Goal: Book appointment/travel/reservation

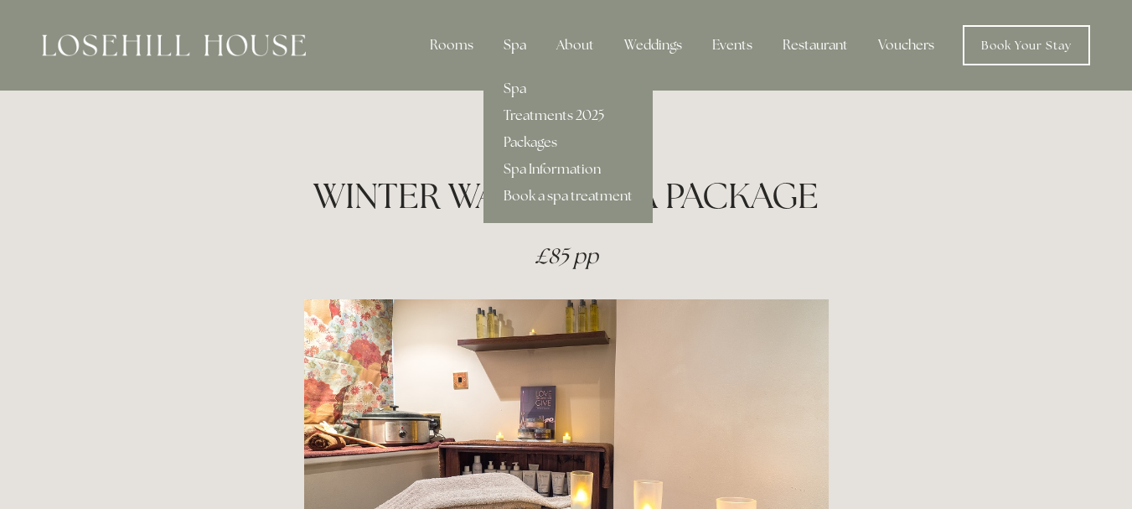
click at [527, 39] on div "Spa" at bounding box center [514, 45] width 49 height 34
click at [554, 142] on link "Packages" at bounding box center [568, 142] width 169 height 27
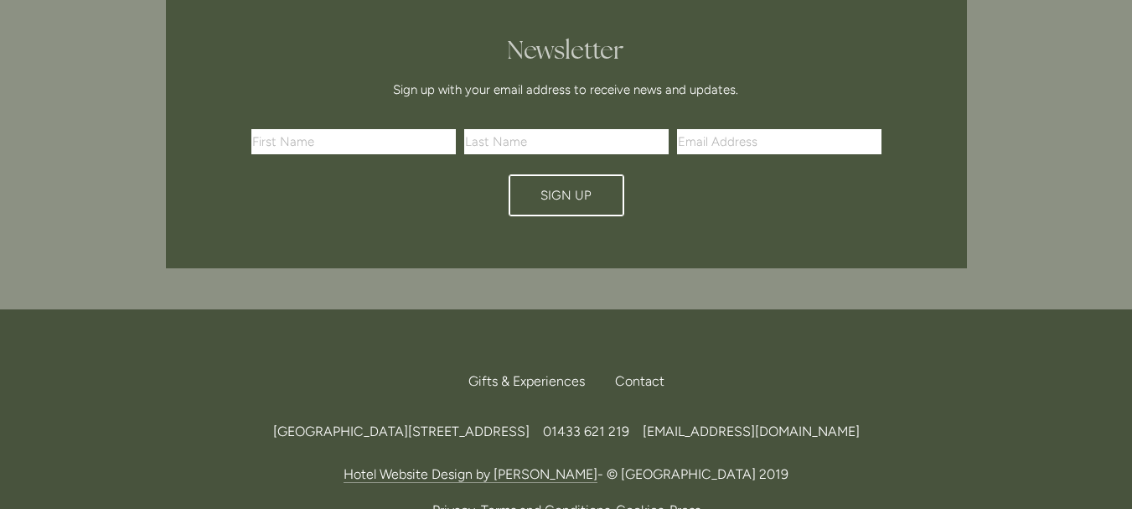
scroll to position [3994, 0]
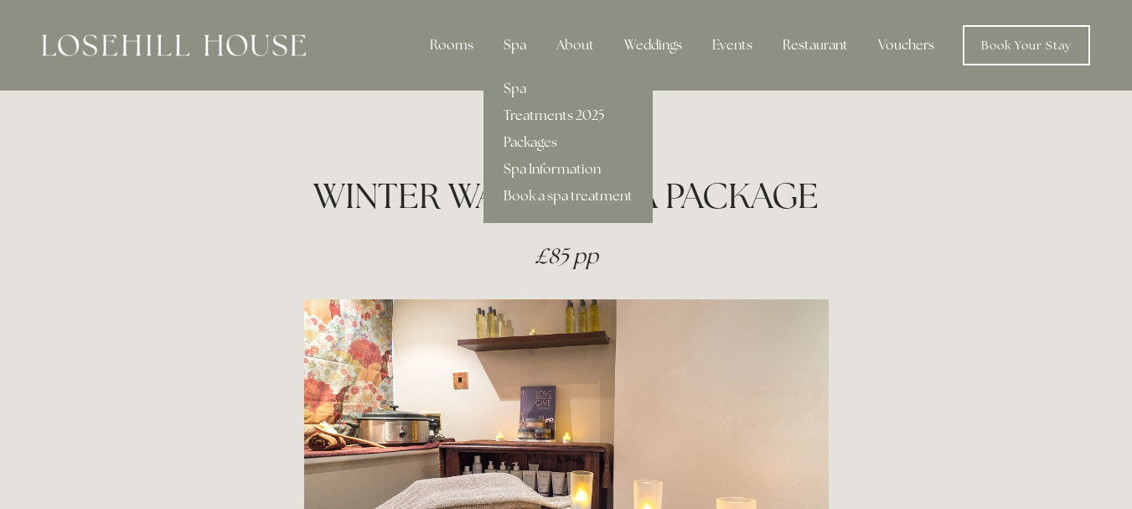
click at [520, 40] on div "Spa" at bounding box center [514, 45] width 49 height 34
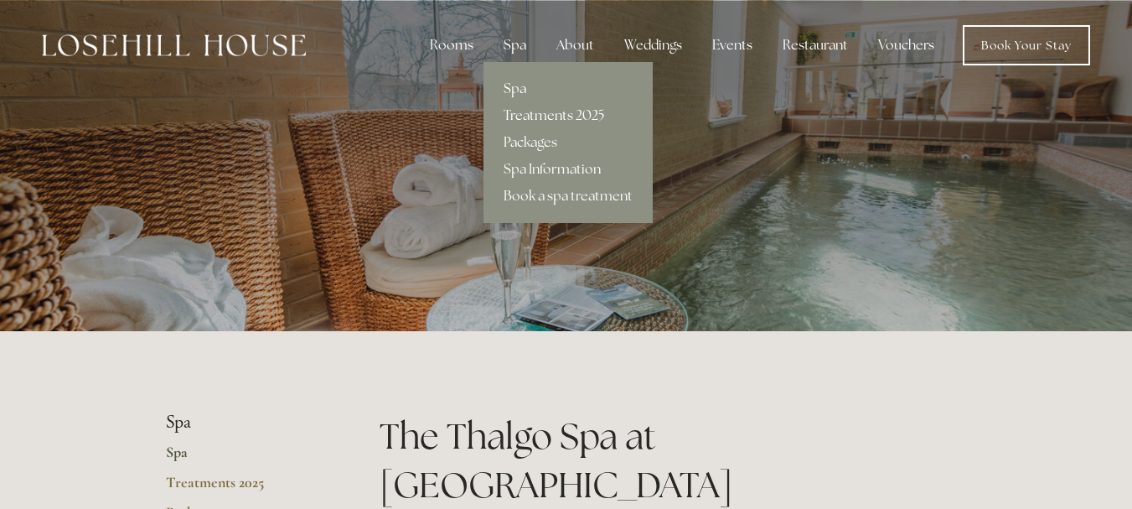
click at [541, 111] on link "Treatments 2025" at bounding box center [568, 115] width 169 height 27
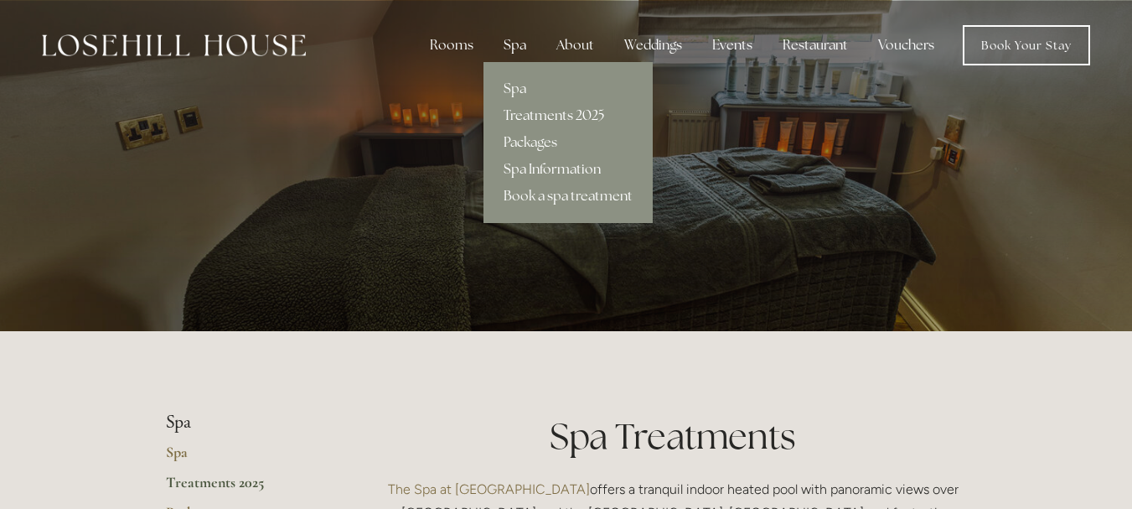
click at [534, 168] on link "Spa Information" at bounding box center [568, 169] width 169 height 27
click at [559, 197] on link "Book a spa treatment" at bounding box center [568, 196] width 169 height 27
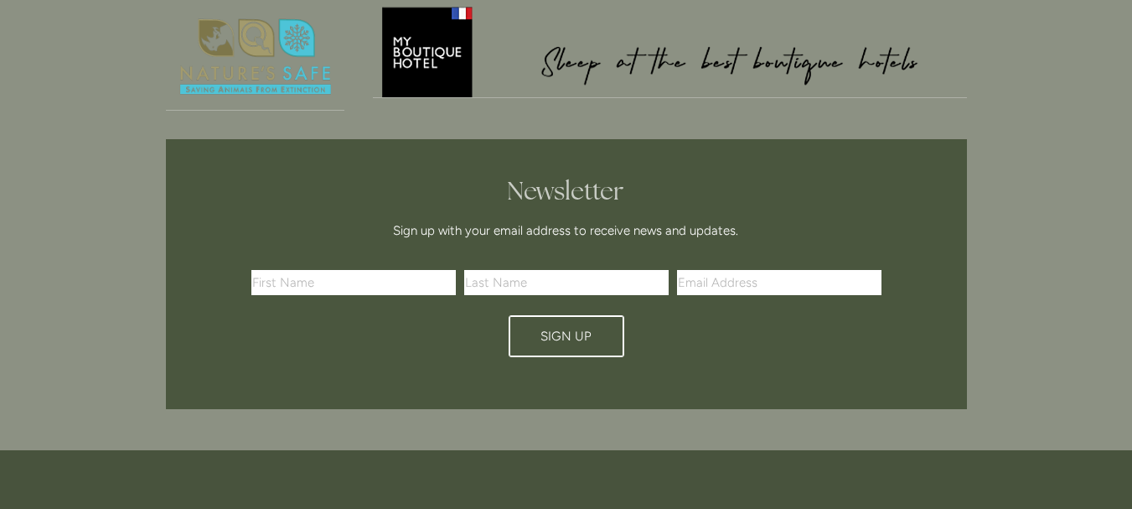
scroll to position [1887, 0]
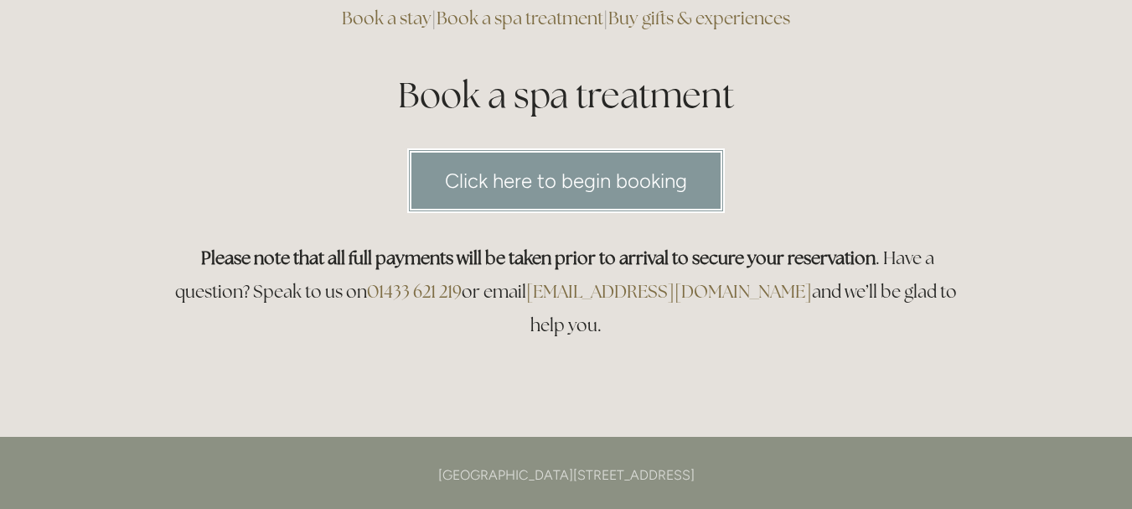
scroll to position [134, 0]
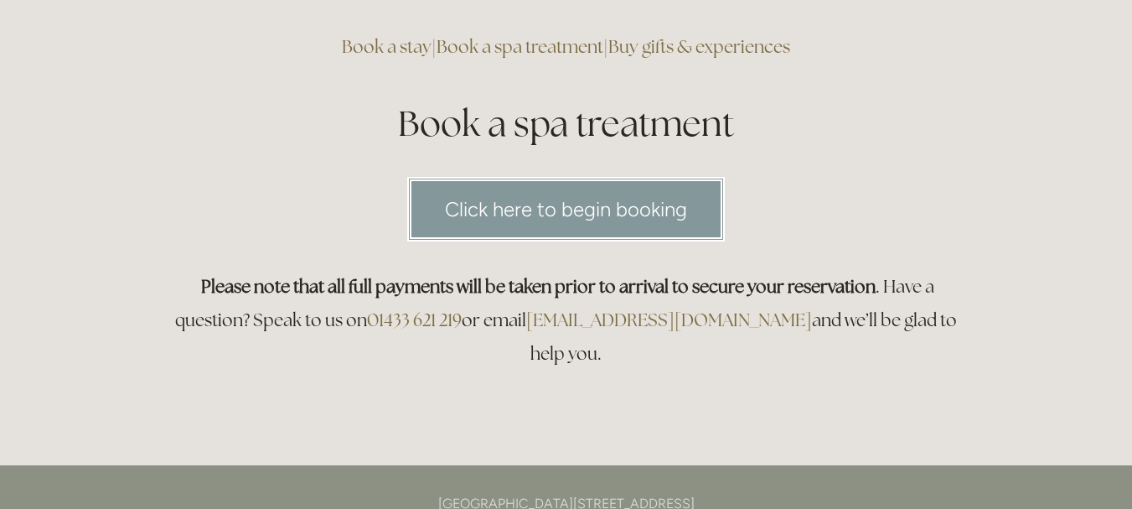
click at [587, 199] on link "Click here to begin booking" at bounding box center [566, 209] width 318 height 65
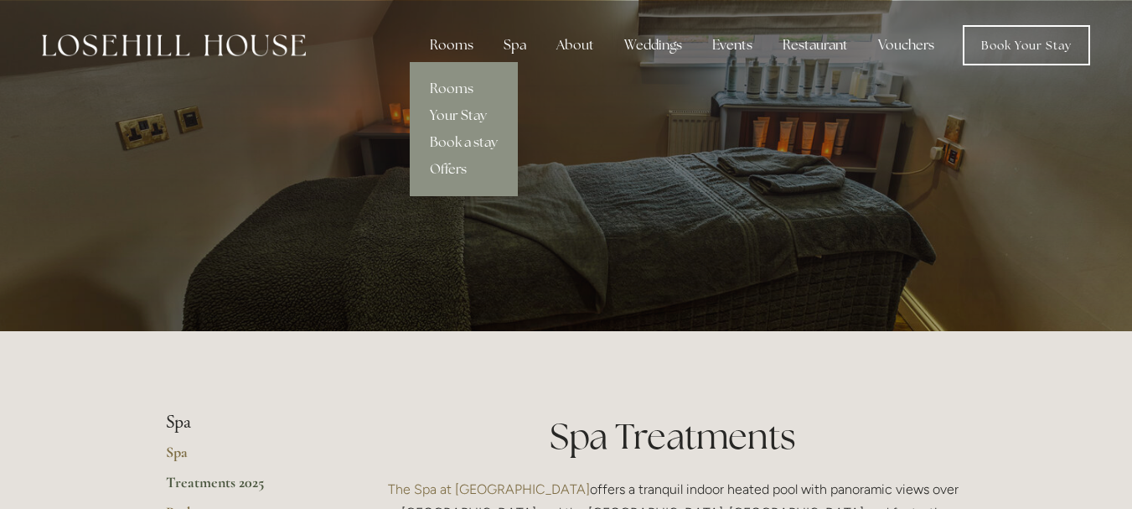
click at [468, 47] on div "Rooms" at bounding box center [452, 45] width 70 height 34
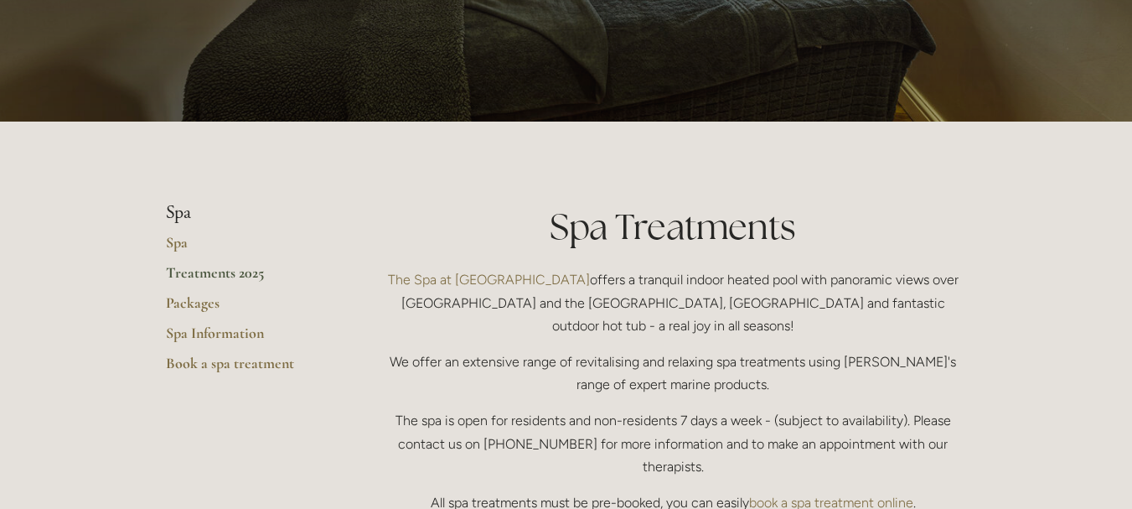
scroll to position [209, 0]
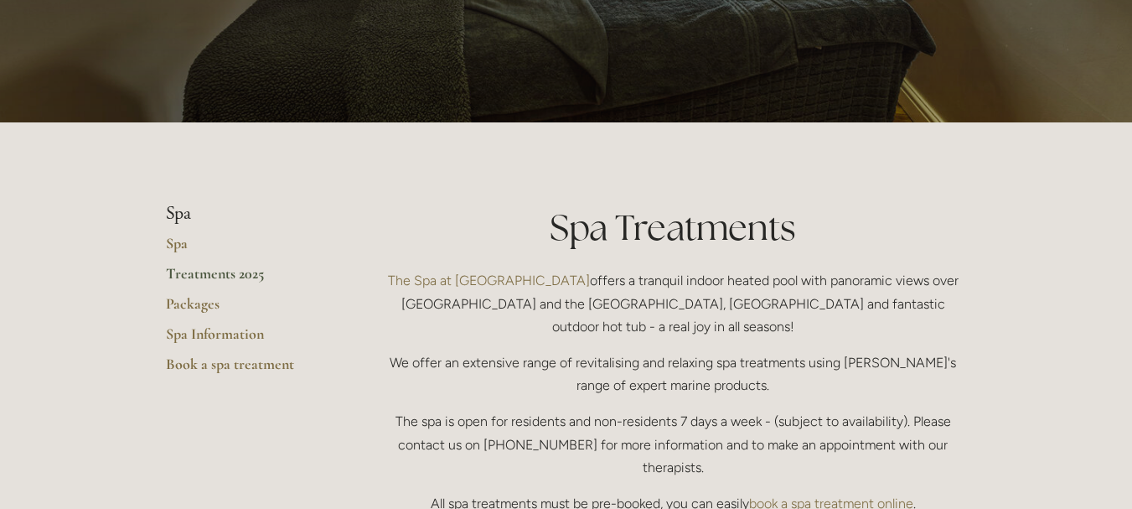
click at [254, 269] on link "Treatments 2025" at bounding box center [246, 279] width 160 height 30
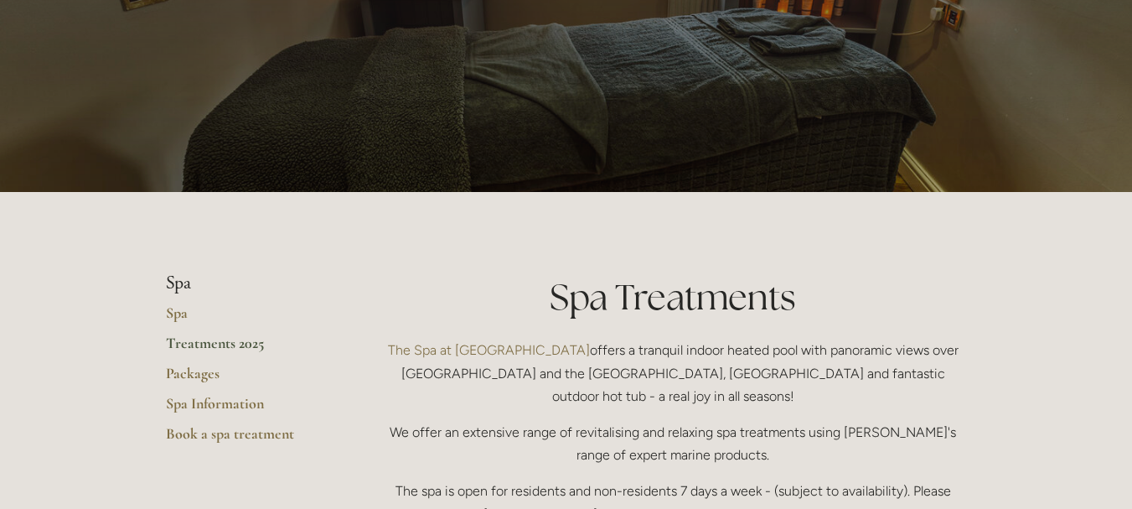
scroll to position [143, 0]
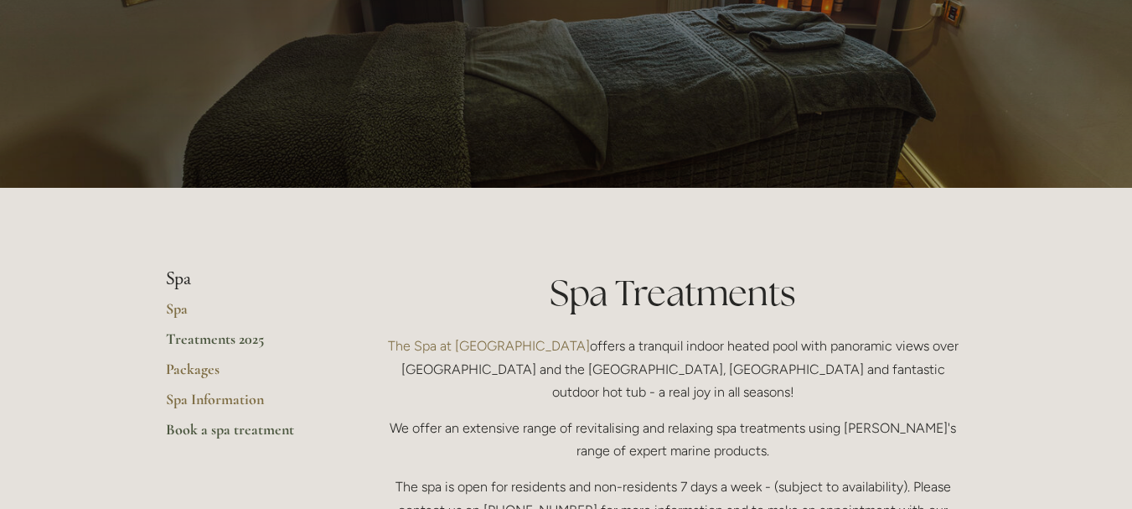
click at [212, 427] on link "Book a spa treatment" at bounding box center [246, 435] width 160 height 30
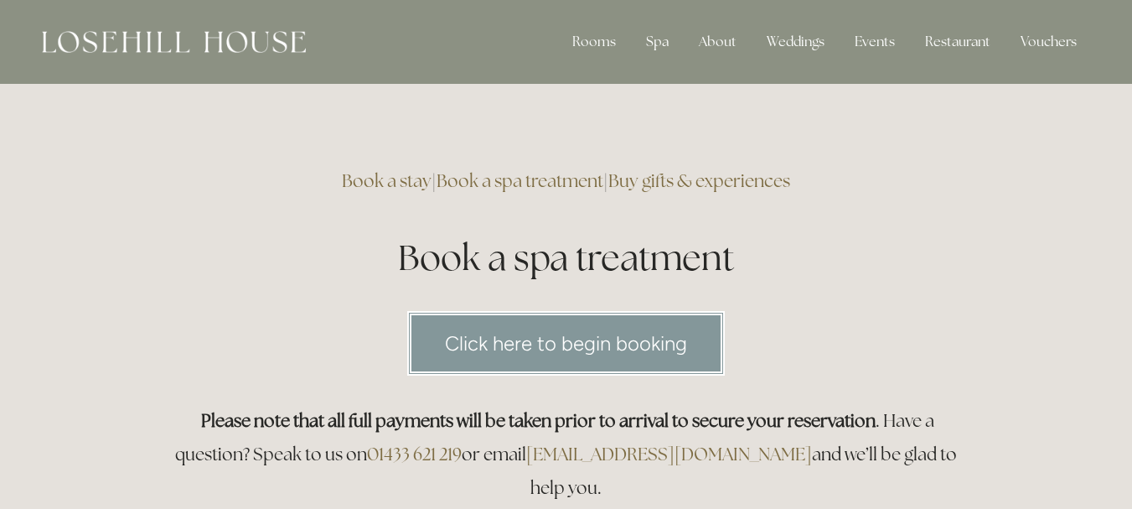
scroll to position [70, 0]
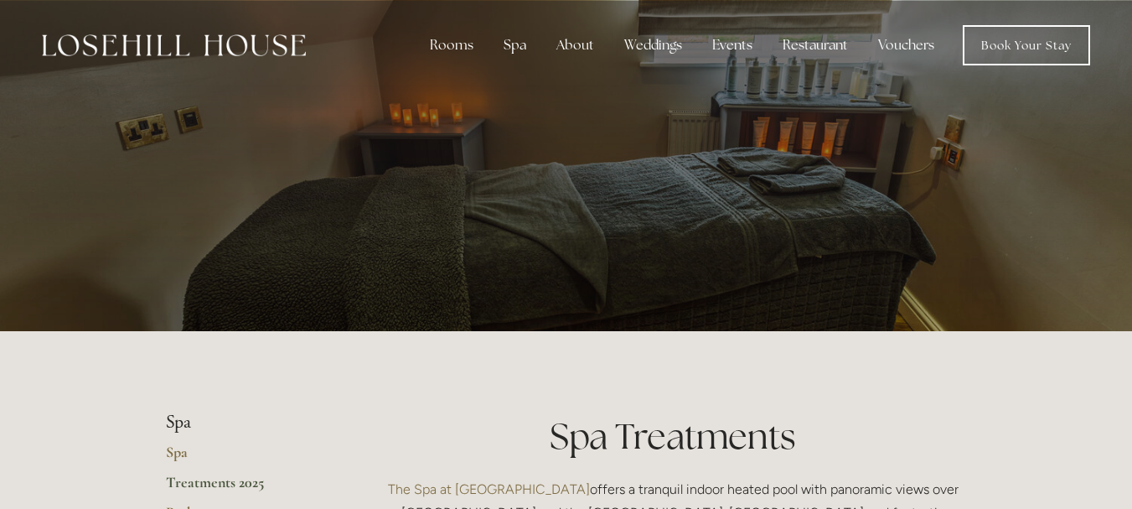
scroll to position [143, 0]
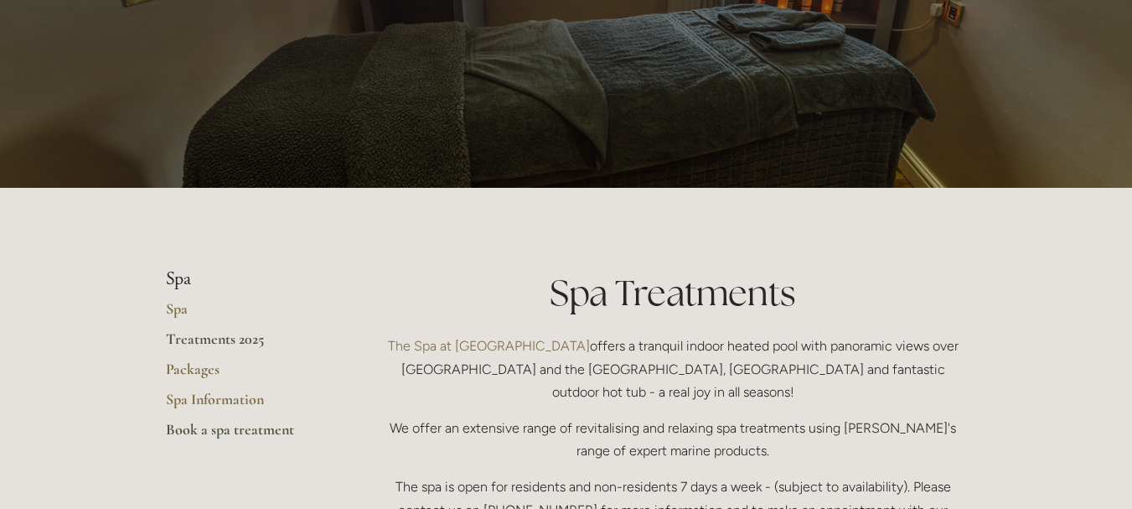
click at [246, 437] on link "Book a spa treatment" at bounding box center [246, 435] width 160 height 30
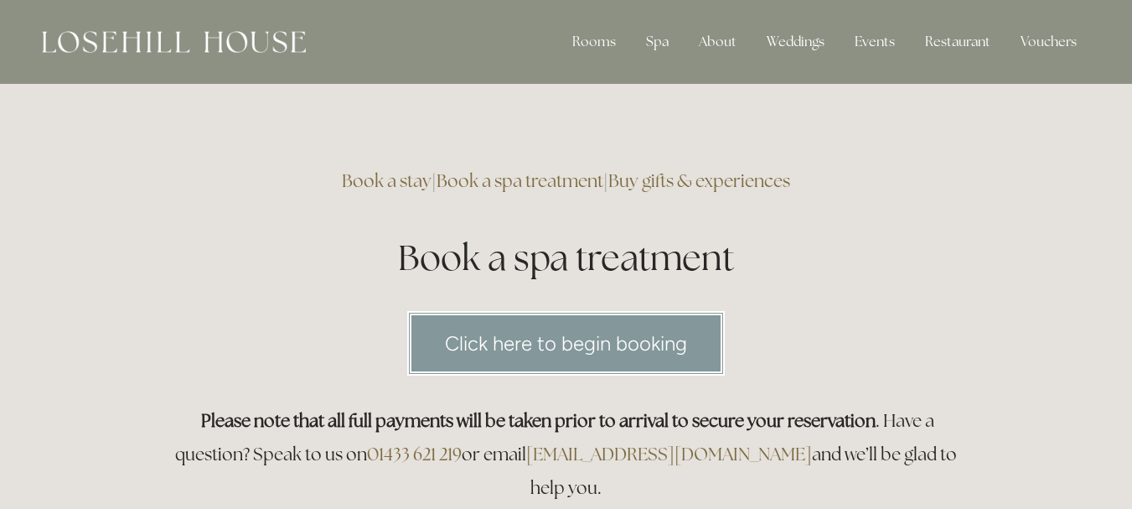
click at [682, 349] on link "Click here to begin booking" at bounding box center [566, 343] width 318 height 65
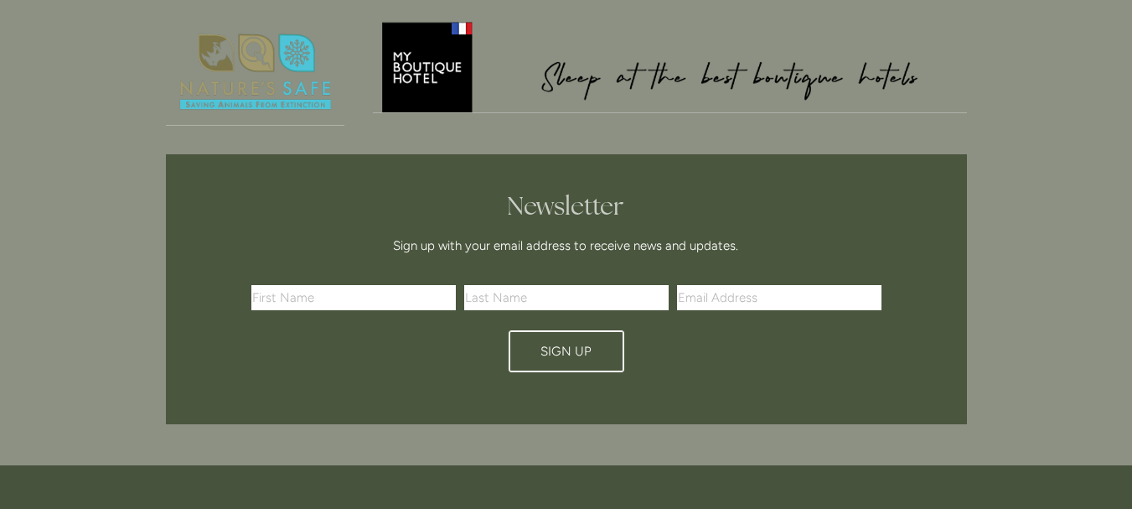
scroll to position [771, 0]
